Goal: Information Seeking & Learning: Check status

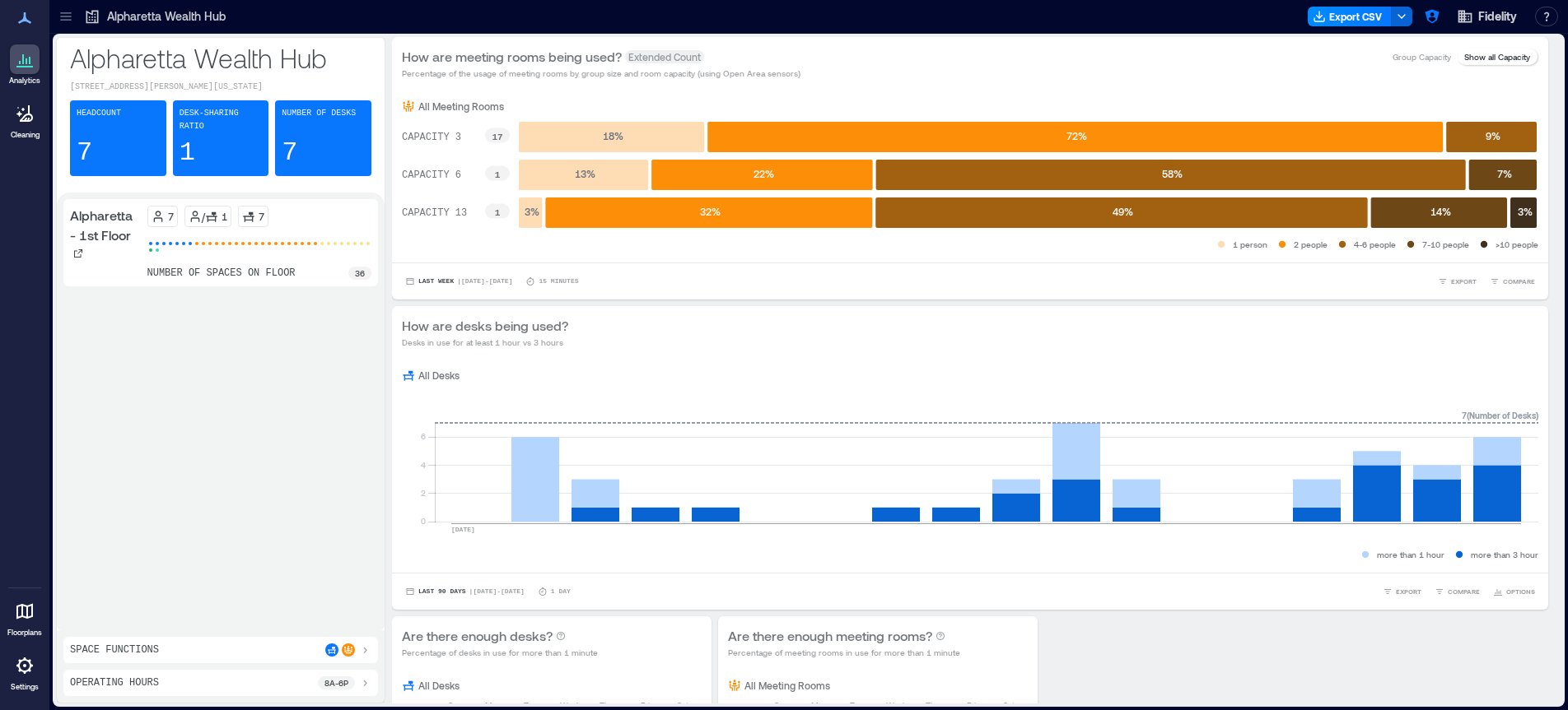
click at [63, 16] on icon at bounding box center [66, 16] width 10 height 2
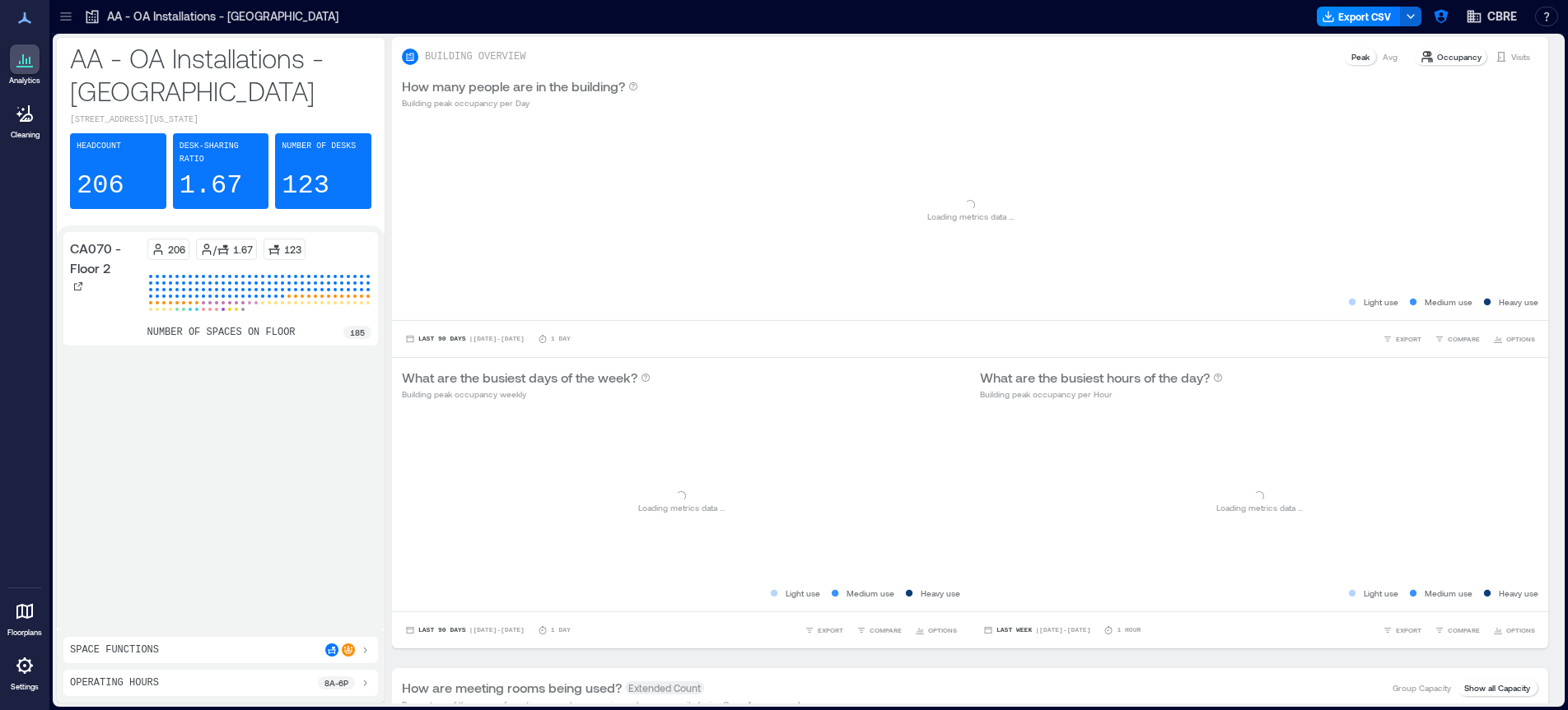
click at [66, 21] on icon at bounding box center [66, 16] width 16 height 16
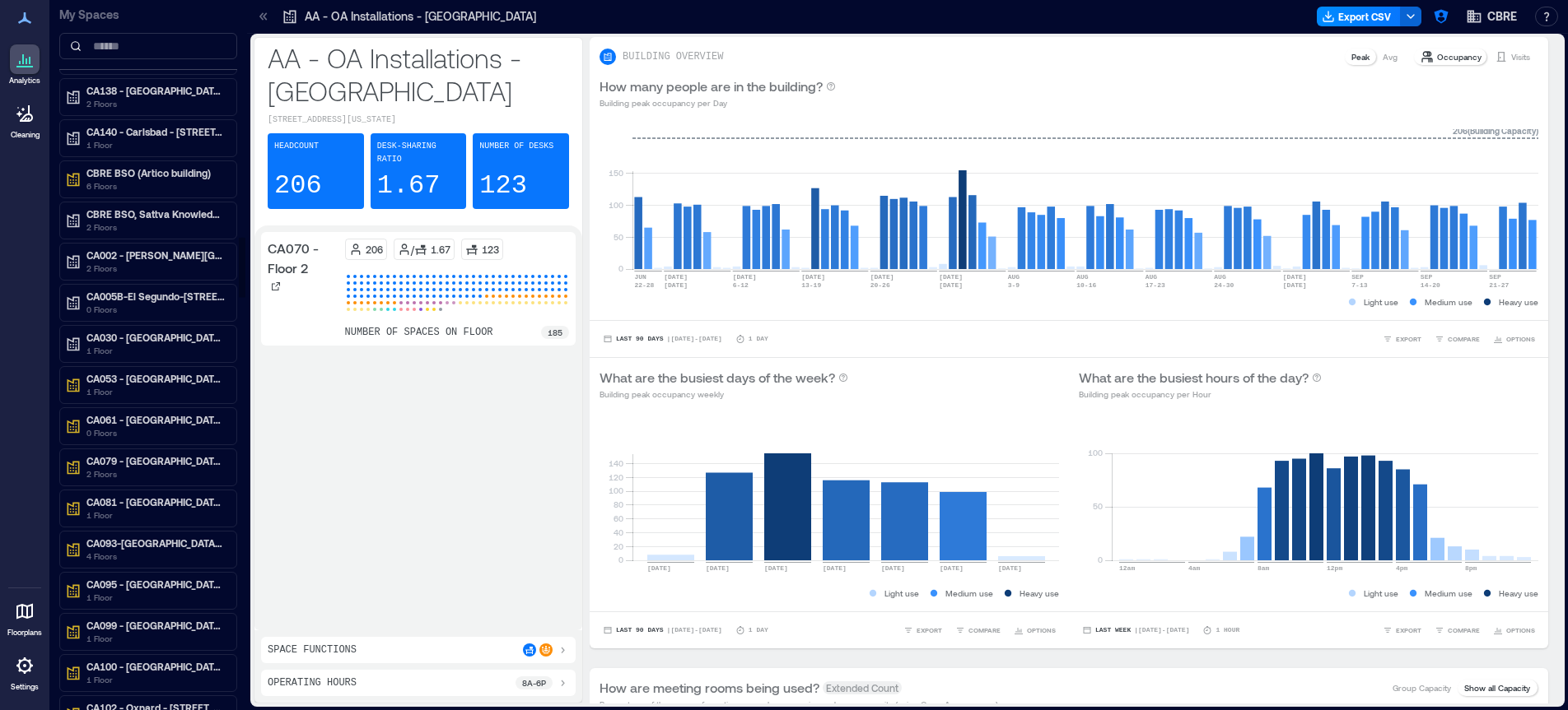
scroll to position [2790, 0]
click at [148, 185] on p "6 Floors" at bounding box center [155, 188] width 138 height 13
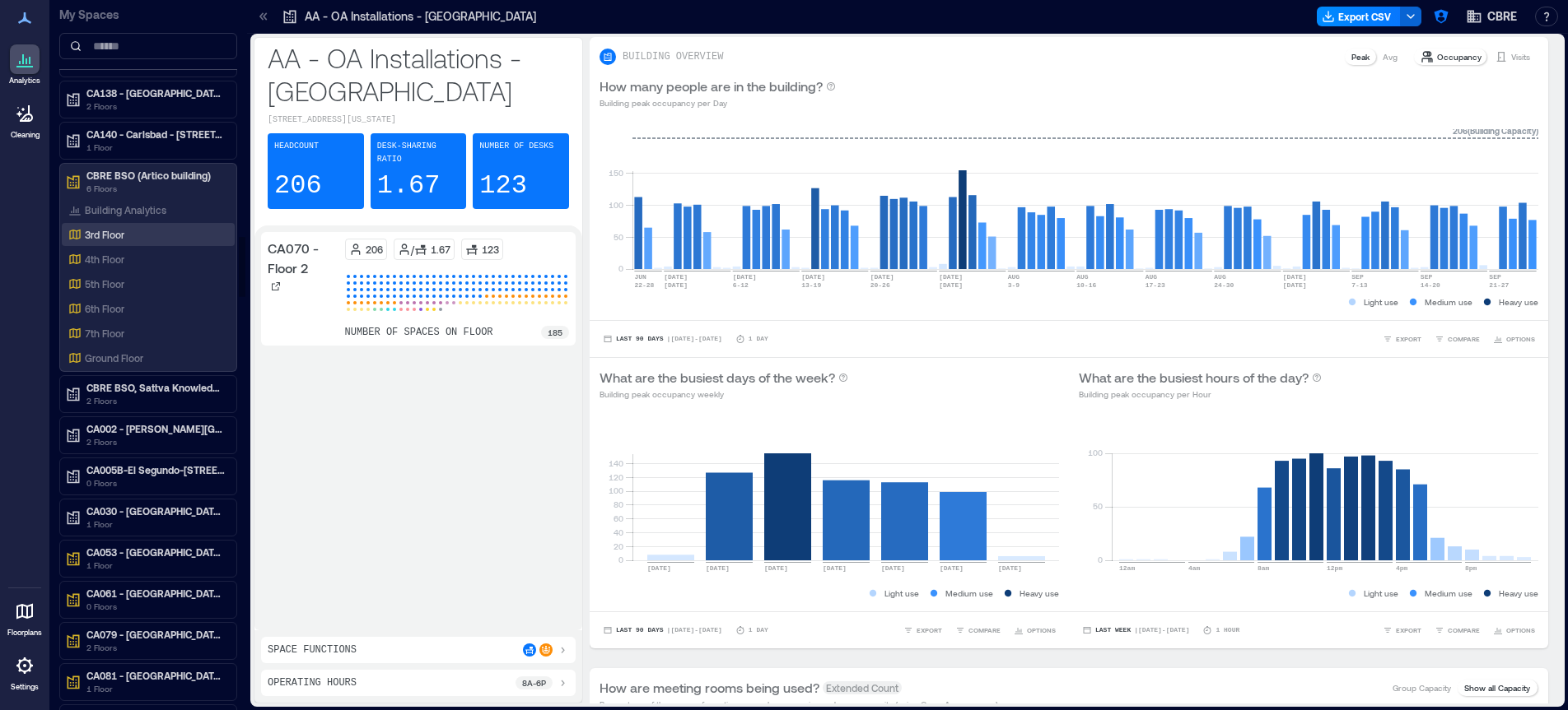
click at [129, 236] on div "3rd Floor" at bounding box center [144, 234] width 160 height 16
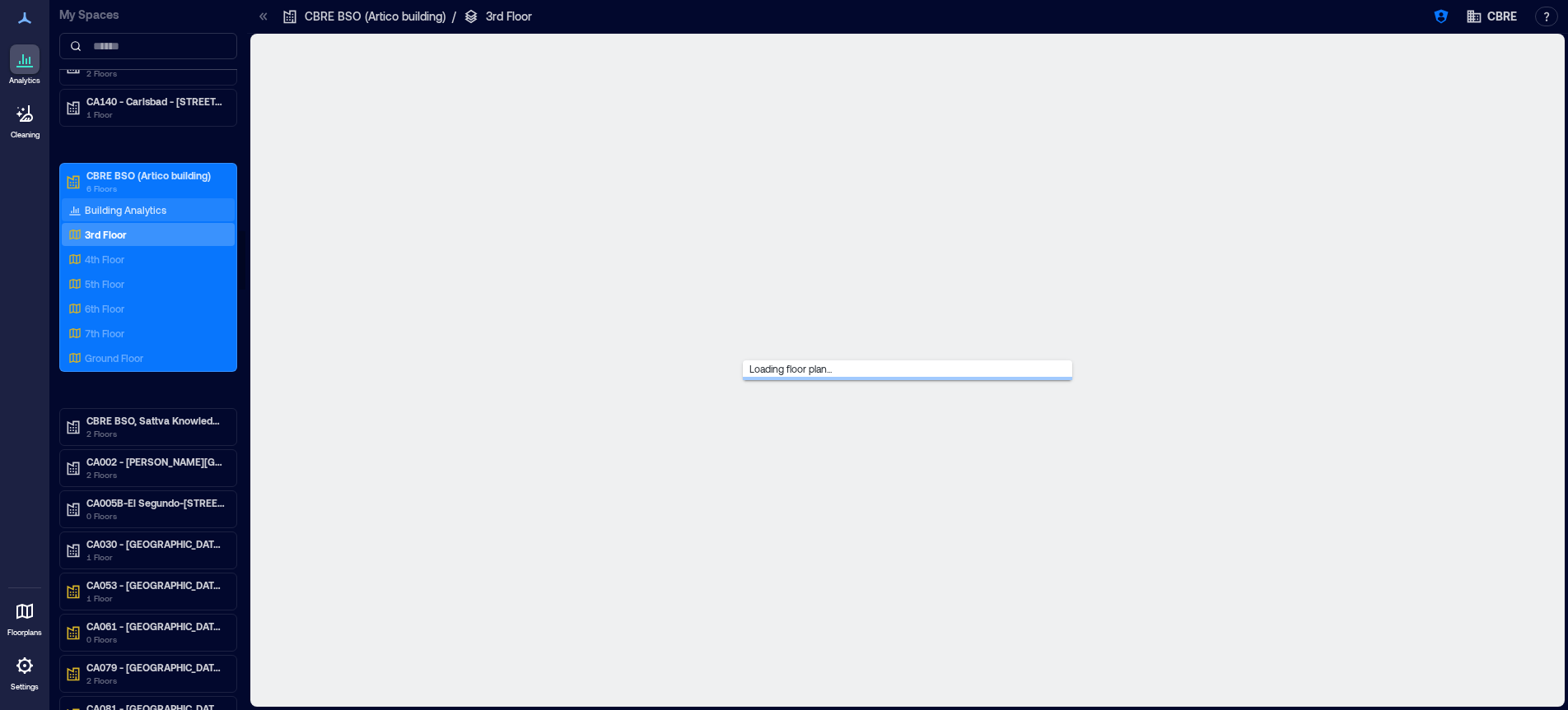
scroll to position [2756, 0]
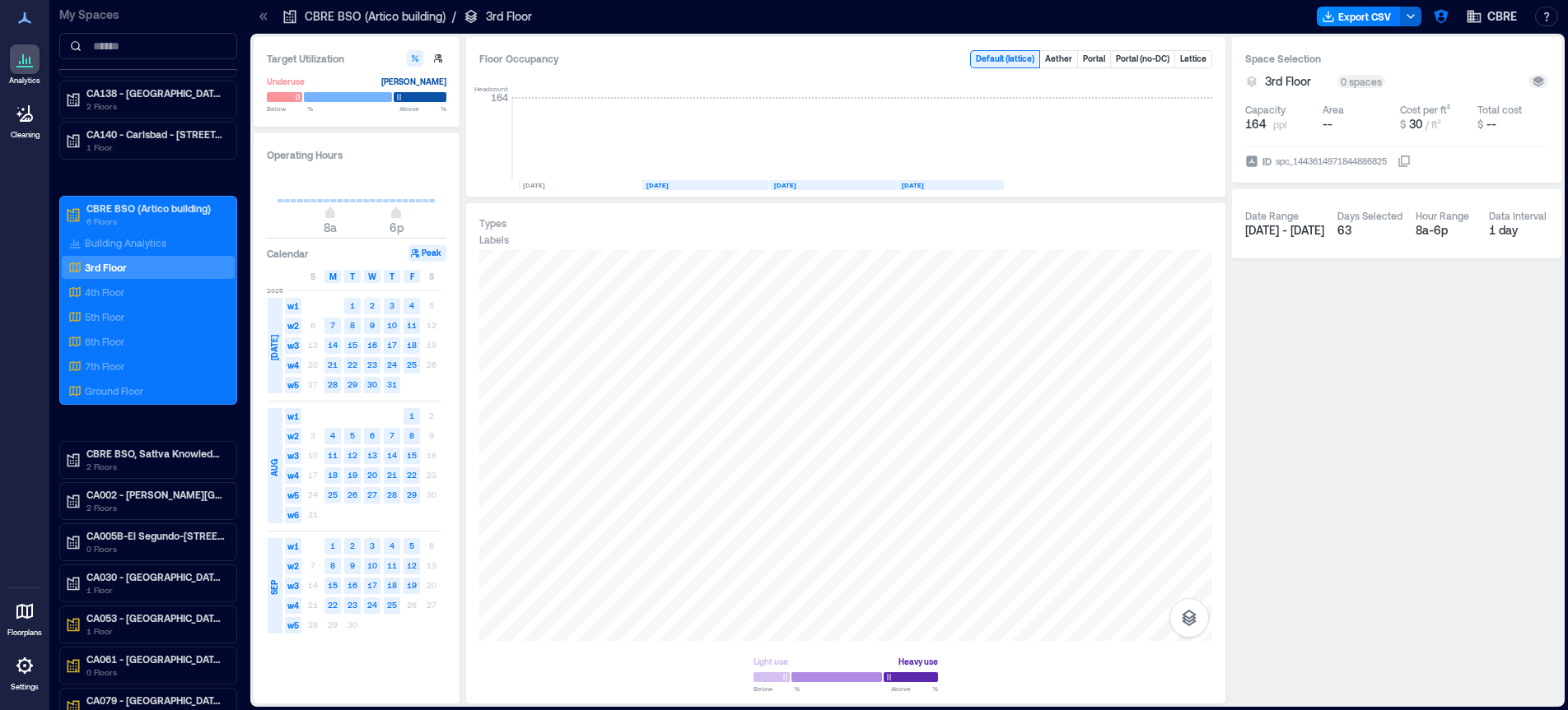
click at [368, 305] on rect at bounding box center [372, 305] width 16 height 16
